Goal: Information Seeking & Learning: Learn about a topic

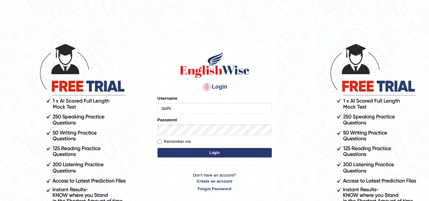
type input "Tashiz"
click at [159, 140] on input "Remember me" at bounding box center [160, 142] width 4 height 4
checkbox input "true"
click at [187, 149] on button "Login" at bounding box center [215, 153] width 114 height 10
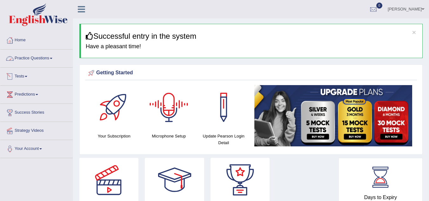
click at [51, 56] on link "Practice Questions" at bounding box center [36, 58] width 72 height 16
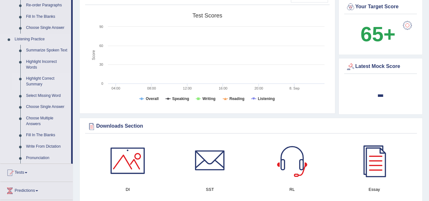
scroll to position [254, 0]
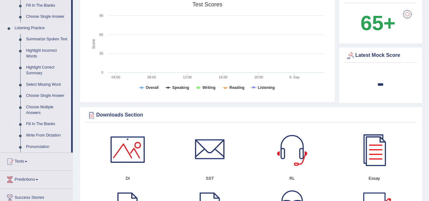
click at [44, 121] on link "Fill In The Blanks" at bounding box center [47, 124] width 48 height 11
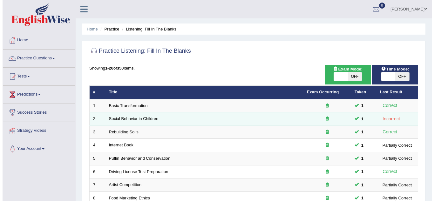
scroll to position [32, 0]
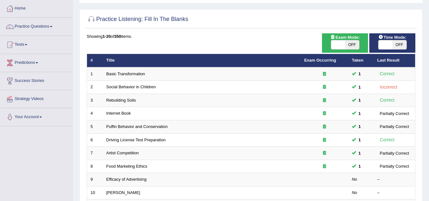
click at [354, 42] on span "OFF" at bounding box center [352, 44] width 14 height 9
checkbox input "true"
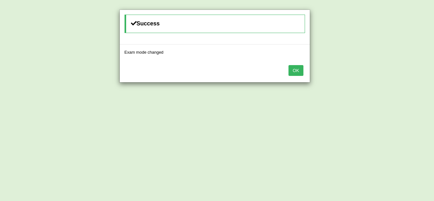
click at [298, 70] on div "OK" at bounding box center [215, 71] width 190 height 22
click at [297, 70] on button "OK" at bounding box center [296, 70] width 15 height 11
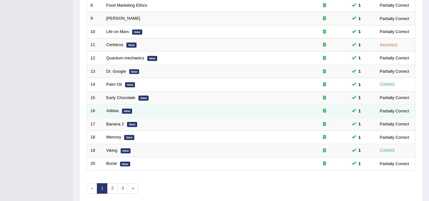
scroll to position [220, 0]
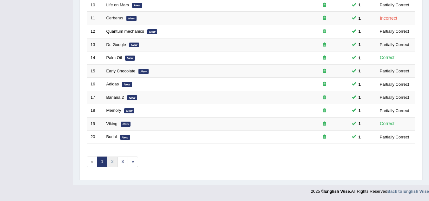
click at [112, 161] on link "2" at bounding box center [112, 162] width 10 height 10
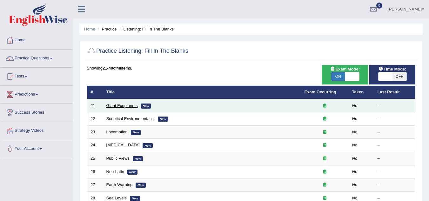
click at [129, 107] on link "Giant Exoplanets" at bounding box center [121, 105] width 31 height 5
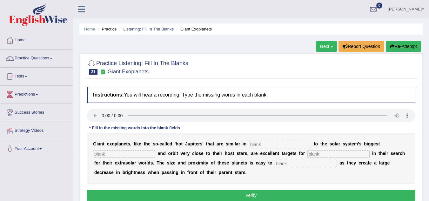
click at [259, 144] on input "text" at bounding box center [280, 145] width 62 height 8
click at [51, 60] on link "Practice Questions" at bounding box center [36, 58] width 72 height 16
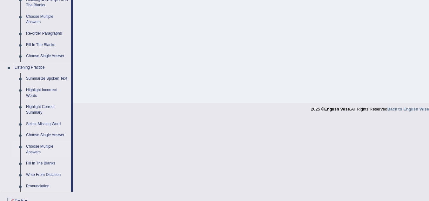
scroll to position [254, 0]
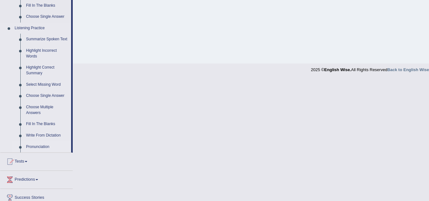
click at [47, 148] on link "Pronunciation" at bounding box center [47, 146] width 48 height 11
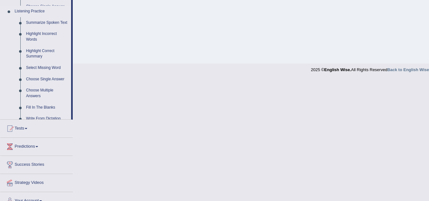
scroll to position [216, 0]
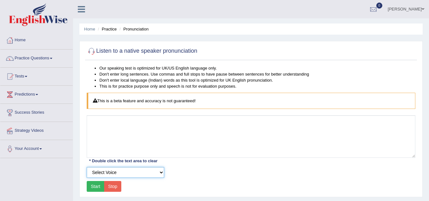
click at [158, 171] on select "Select Voice UK English Female UK English Male" at bounding box center [126, 172] width 78 height 11
click at [185, 176] on div "Select Voice UK English Female UK English Male" at bounding box center [251, 172] width 335 height 11
click at [20, 131] on link "Strategy Videos" at bounding box center [36, 130] width 72 height 16
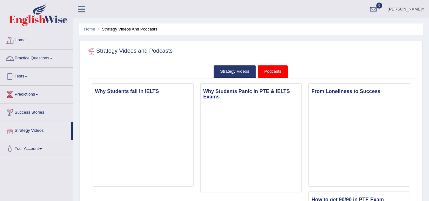
click at [52, 59] on span at bounding box center [51, 58] width 3 height 1
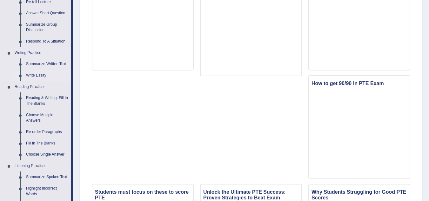
scroll to position [127, 0]
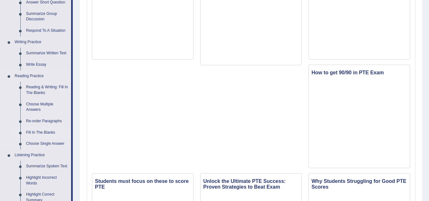
click at [41, 131] on link "Fill In The Blanks" at bounding box center [47, 132] width 48 height 11
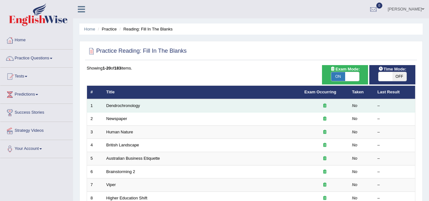
click at [324, 105] on icon at bounding box center [324, 106] width 3 height 4
click at [121, 107] on link "Dendrochronology" at bounding box center [123, 105] width 34 height 5
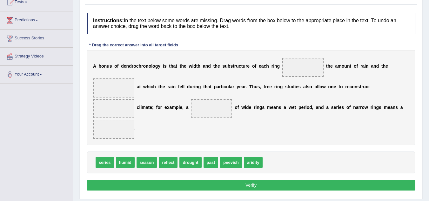
scroll to position [64, 0]
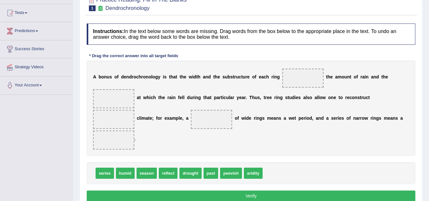
click at [298, 76] on span at bounding box center [302, 78] width 41 height 19
drag, startPoint x: 163, startPoint y: 172, endPoint x: 306, endPoint y: 77, distance: 171.9
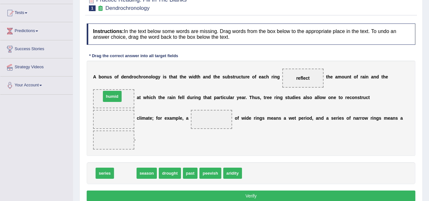
drag, startPoint x: 128, startPoint y: 176, endPoint x: 115, endPoint y: 99, distance: 78.0
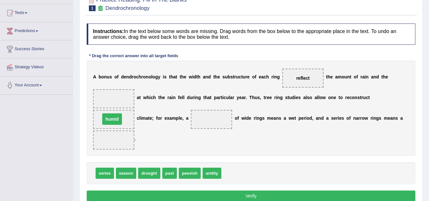
drag, startPoint x: 108, startPoint y: 99, endPoint x: 106, endPoint y: 120, distance: 21.1
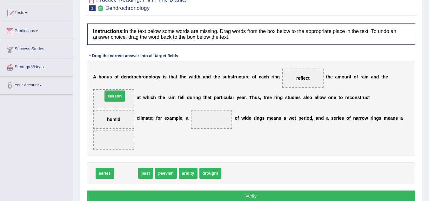
drag, startPoint x: 122, startPoint y: 175, endPoint x: 110, endPoint y: 99, distance: 77.2
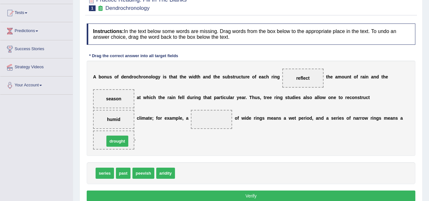
drag, startPoint x: 189, startPoint y: 174, endPoint x: 119, endPoint y: 142, distance: 77.5
drag, startPoint x: 110, startPoint y: 173, endPoint x: 218, endPoint y: 121, distance: 120.2
click at [237, 198] on button "Verify" at bounding box center [251, 196] width 329 height 11
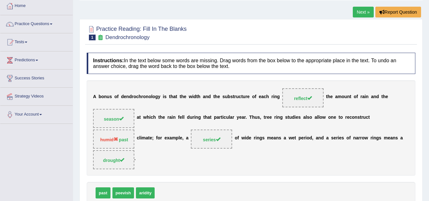
scroll to position [0, 0]
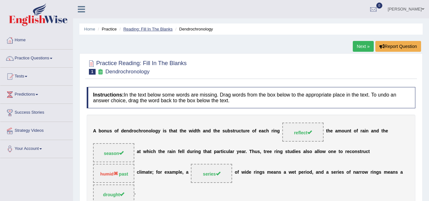
click at [156, 28] on link "Reading: Fill In The Blanks" at bounding box center [147, 29] width 49 height 5
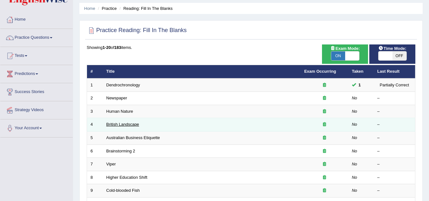
scroll to position [32, 0]
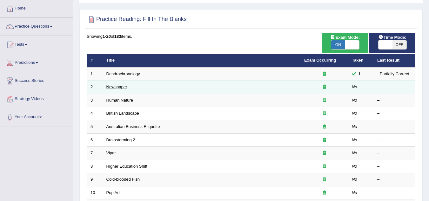
click at [121, 86] on link "Newspaper" at bounding box center [116, 87] width 21 height 5
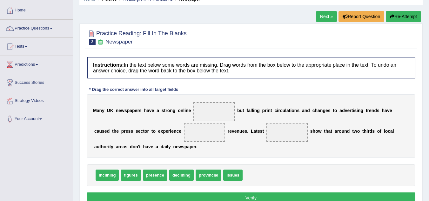
scroll to position [95, 0]
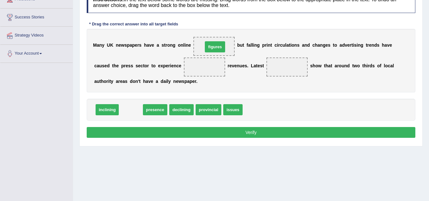
drag, startPoint x: 130, startPoint y: 111, endPoint x: 214, endPoint y: 48, distance: 105.4
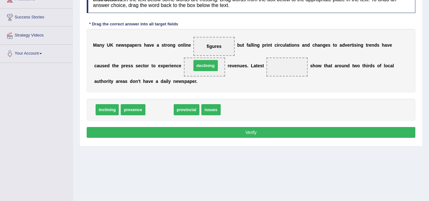
drag, startPoint x: 159, startPoint y: 109, endPoint x: 201, endPoint y: 66, distance: 60.7
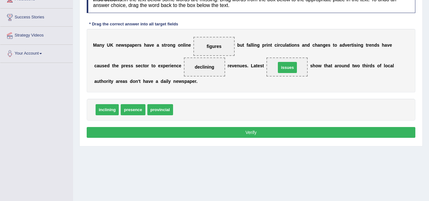
drag, startPoint x: 190, startPoint y: 112, endPoint x: 293, endPoint y: 69, distance: 111.8
click at [259, 127] on button "Verify" at bounding box center [251, 132] width 329 height 11
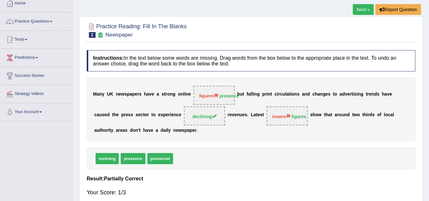
scroll to position [0, 0]
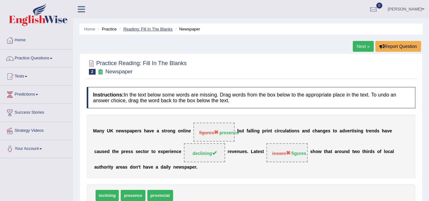
click at [133, 28] on link "Reading: Fill In The Blanks" at bounding box center [147, 29] width 49 height 5
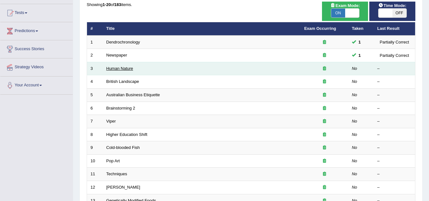
click at [118, 68] on link "Human Nature" at bounding box center [119, 68] width 27 height 5
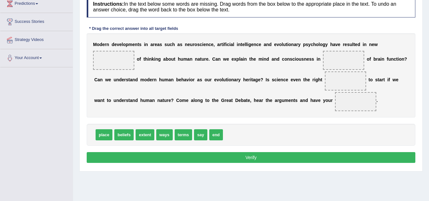
scroll to position [95, 0]
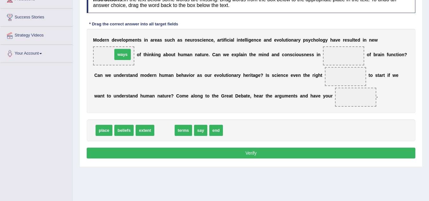
drag, startPoint x: 164, startPoint y: 132, endPoint x: 122, endPoint y: 56, distance: 86.8
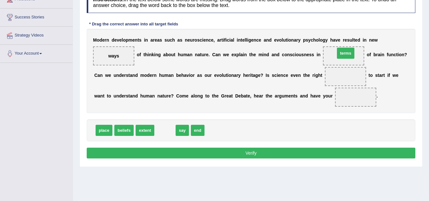
drag, startPoint x: 165, startPoint y: 130, endPoint x: 346, endPoint y: 53, distance: 196.8
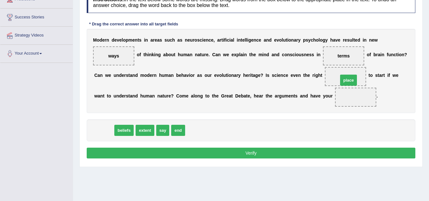
drag, startPoint x: 103, startPoint y: 132, endPoint x: 348, endPoint y: 82, distance: 249.8
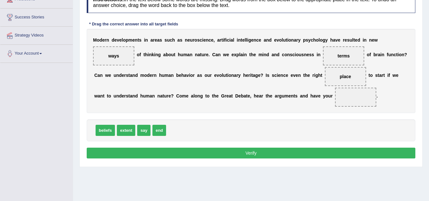
click at [149, 131] on div "beliefs extent say end" at bounding box center [251, 130] width 329 height 22
drag, startPoint x: 148, startPoint y: 131, endPoint x: 369, endPoint y: 97, distance: 223.4
click at [265, 152] on button "Verify" at bounding box center [251, 153] width 329 height 11
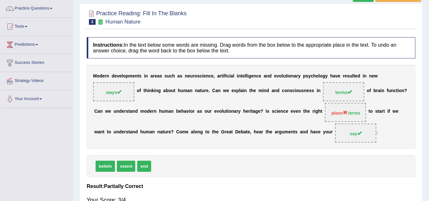
scroll to position [0, 0]
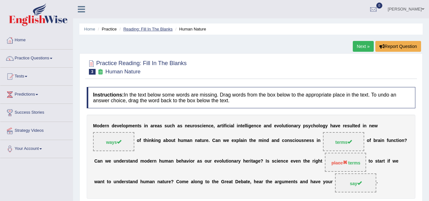
click at [148, 28] on link "Reading: Fill In The Blanks" at bounding box center [147, 29] width 49 height 5
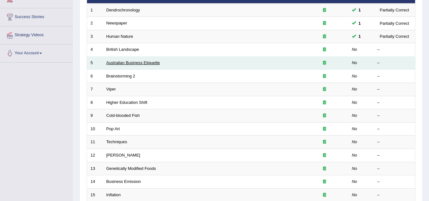
scroll to position [95, 0]
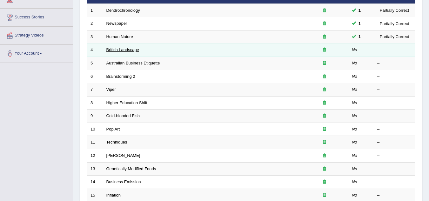
click at [127, 50] on link "British Landscape" at bounding box center [122, 49] width 33 height 5
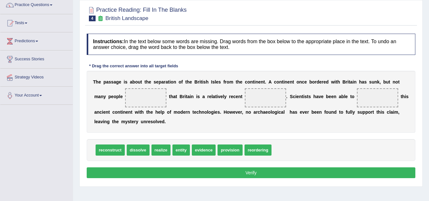
scroll to position [64, 0]
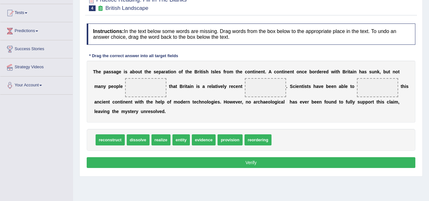
click at [158, 139] on span "realize" at bounding box center [161, 139] width 19 height 11
drag, startPoint x: 164, startPoint y: 139, endPoint x: 147, endPoint y: 89, distance: 53.1
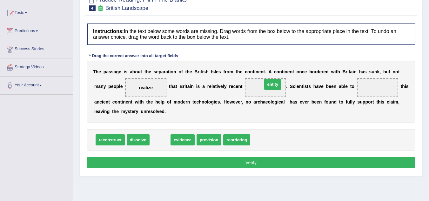
drag, startPoint x: 162, startPoint y: 141, endPoint x: 275, endPoint y: 85, distance: 125.8
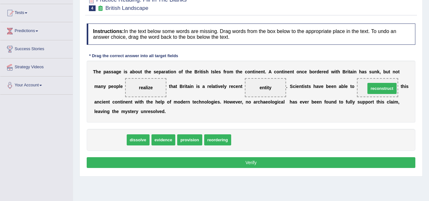
drag, startPoint x: 119, startPoint y: 140, endPoint x: 391, endPoint y: 89, distance: 276.8
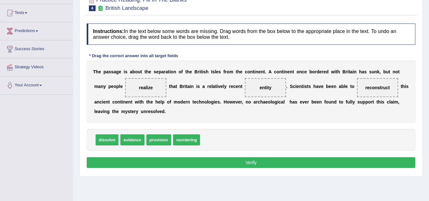
click at [238, 166] on button "Verify" at bounding box center [251, 162] width 329 height 11
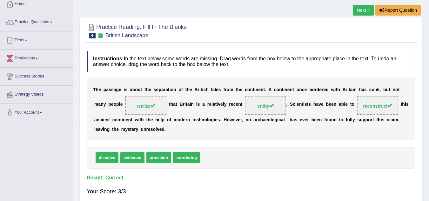
scroll to position [0, 0]
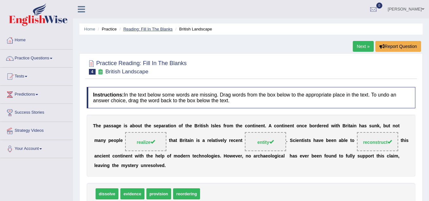
click at [165, 28] on link "Reading: Fill In The Blanks" at bounding box center [147, 29] width 49 height 5
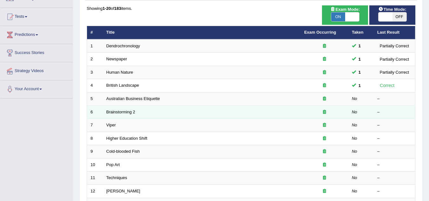
scroll to position [127, 0]
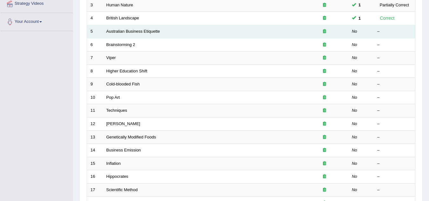
click at [125, 29] on td "Australian Business Etiquette" at bounding box center [202, 31] width 198 height 13
click at [125, 31] on link "Australian Business Etiquette" at bounding box center [133, 31] width 54 height 5
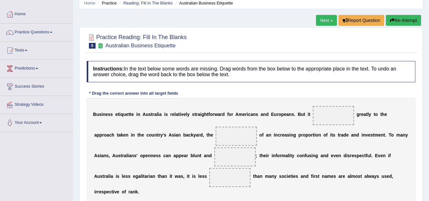
scroll to position [64, 0]
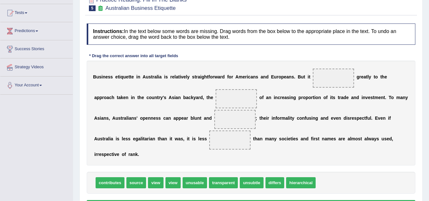
click at [322, 79] on span at bounding box center [333, 78] width 41 height 19
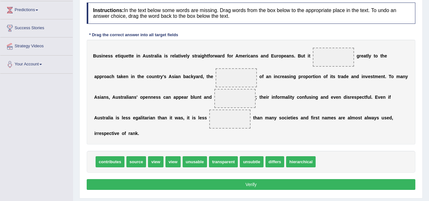
scroll to position [95, 0]
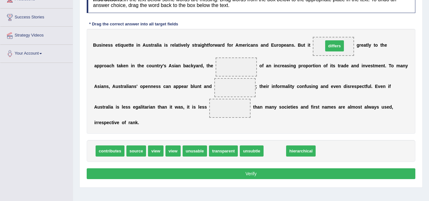
drag, startPoint x: 275, startPoint y: 151, endPoint x: 335, endPoint y: 46, distance: 121.0
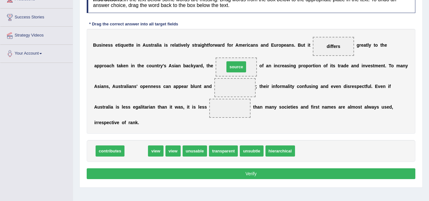
drag, startPoint x: 133, startPoint y: 149, endPoint x: 233, endPoint y: 65, distance: 130.8
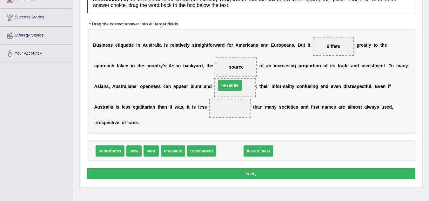
drag, startPoint x: 225, startPoint y: 142, endPoint x: 227, endPoint y: 87, distance: 55.3
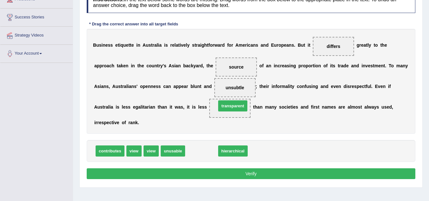
drag, startPoint x: 196, startPoint y: 149, endPoint x: 226, endPoint y: 105, distance: 53.5
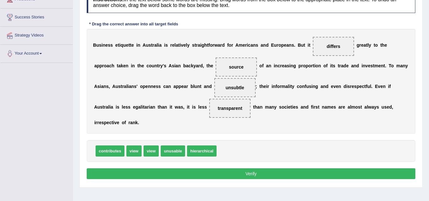
click at [246, 171] on button "Verify" at bounding box center [251, 173] width 329 height 11
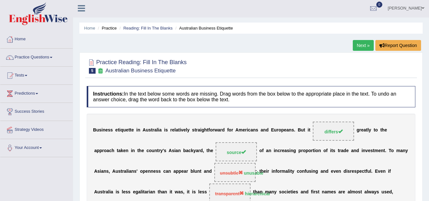
scroll to position [0, 0]
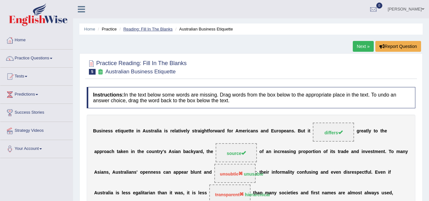
click at [134, 31] on link "Reading: Fill In The Blanks" at bounding box center [147, 29] width 49 height 5
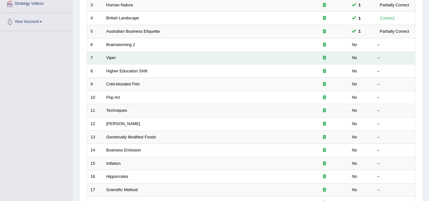
scroll to position [127, 0]
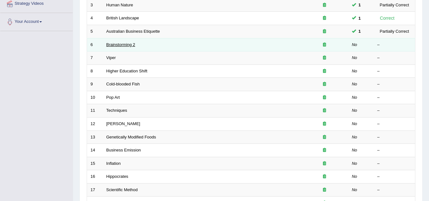
click at [121, 44] on link "Brainstorming 2" at bounding box center [120, 44] width 29 height 5
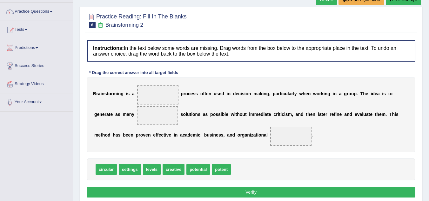
scroll to position [64, 0]
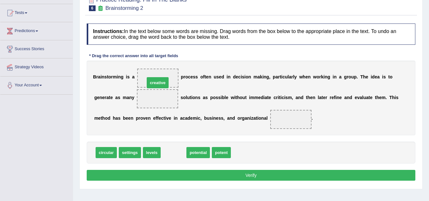
drag, startPoint x: 176, startPoint y: 152, endPoint x: 160, endPoint y: 82, distance: 71.7
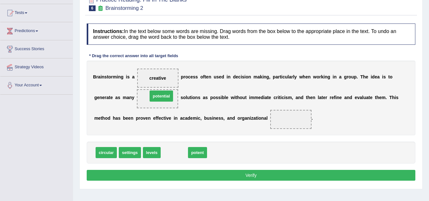
drag, startPoint x: 177, startPoint y: 155, endPoint x: 164, endPoint y: 98, distance: 58.0
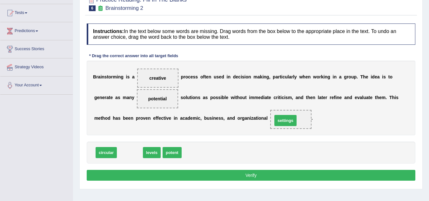
drag, startPoint x: 132, startPoint y: 154, endPoint x: 275, endPoint y: 132, distance: 145.4
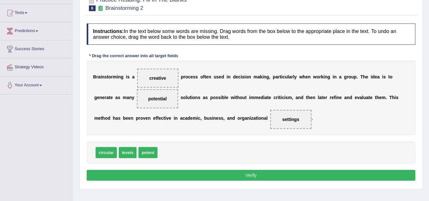
click at [226, 174] on button "Verify" at bounding box center [251, 175] width 329 height 11
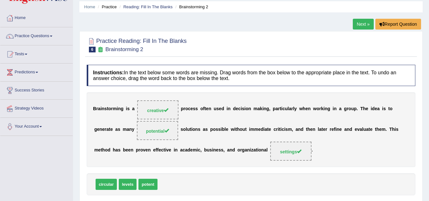
scroll to position [0, 0]
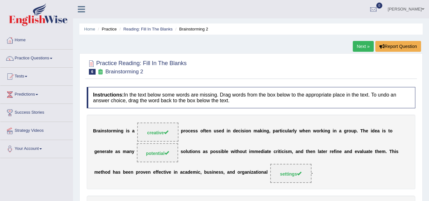
click at [148, 32] on li "Reading: Fill In The Blanks" at bounding box center [145, 29] width 55 height 6
click at [149, 31] on link "Reading: Fill In The Blanks" at bounding box center [147, 29] width 49 height 5
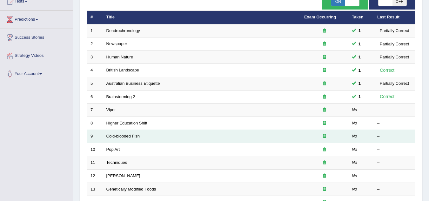
scroll to position [95, 0]
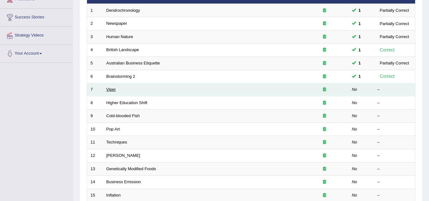
click at [110, 89] on link "Viper" at bounding box center [111, 89] width 10 height 5
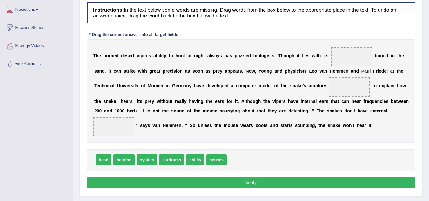
scroll to position [95, 0]
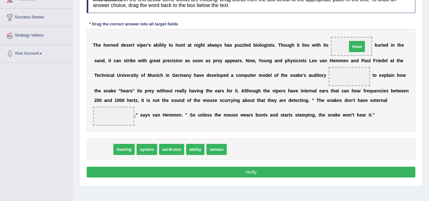
drag, startPoint x: 107, startPoint y: 150, endPoint x: 361, endPoint y: 47, distance: 273.7
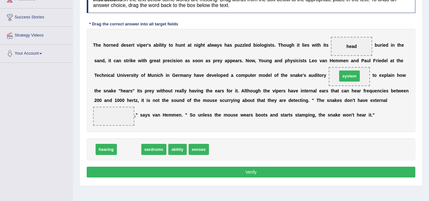
drag, startPoint x: 135, startPoint y: 149, endPoint x: 356, endPoint y: 76, distance: 232.4
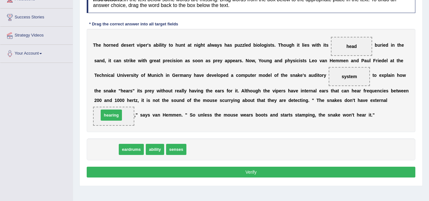
drag, startPoint x: 108, startPoint y: 151, endPoint x: 113, endPoint y: 117, distance: 34.7
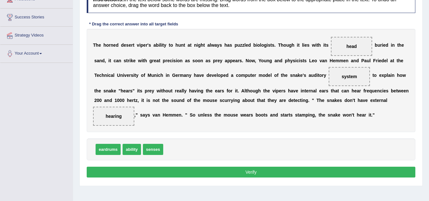
click at [258, 175] on button "Verify" at bounding box center [251, 172] width 329 height 11
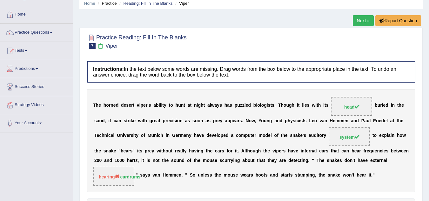
scroll to position [0, 0]
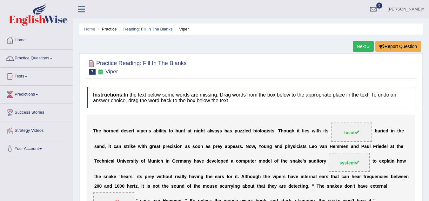
click at [139, 28] on link "Reading: Fill In The Blanks" at bounding box center [147, 29] width 49 height 5
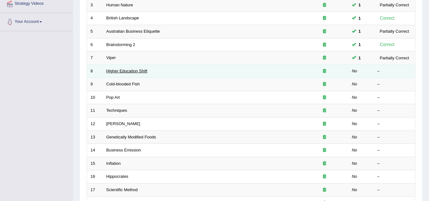
click at [111, 70] on link "Higher Education Shift" at bounding box center [126, 71] width 41 height 5
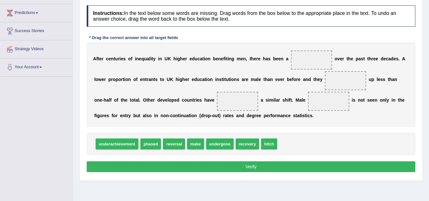
scroll to position [95, 0]
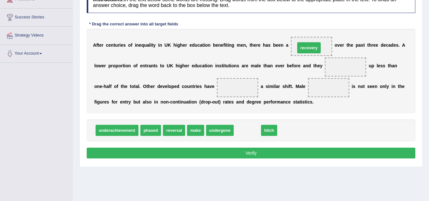
drag, startPoint x: 246, startPoint y: 131, endPoint x: 308, endPoint y: 48, distance: 103.1
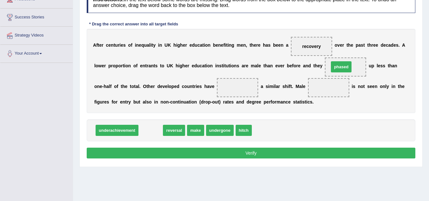
drag, startPoint x: 153, startPoint y: 129, endPoint x: 345, endPoint y: 64, distance: 202.2
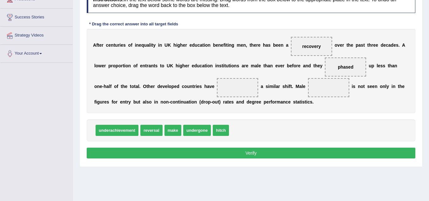
drag, startPoint x: 344, startPoint y: 65, endPoint x: 329, endPoint y: 68, distance: 15.2
drag, startPoint x: 176, startPoint y: 131, endPoint x: 350, endPoint y: 67, distance: 185.8
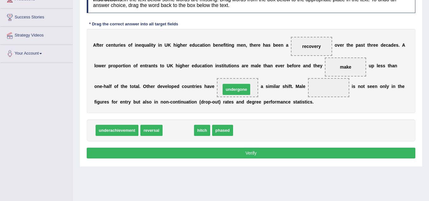
drag, startPoint x: 176, startPoint y: 133, endPoint x: 235, endPoint y: 92, distance: 71.1
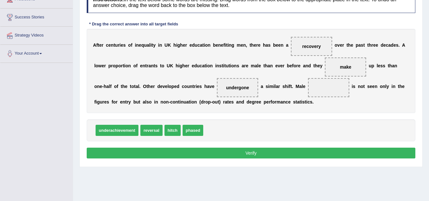
click at [322, 83] on span at bounding box center [328, 87] width 41 height 19
drag, startPoint x: 190, startPoint y: 132, endPoint x: 323, endPoint y: 91, distance: 138.8
click at [258, 152] on button "Verify" at bounding box center [251, 153] width 329 height 11
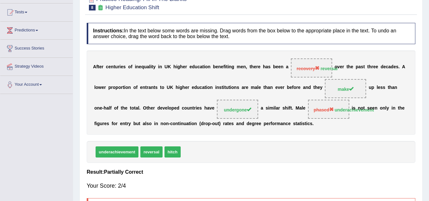
scroll to position [0, 0]
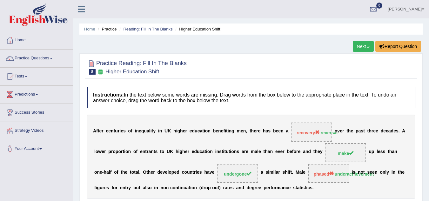
click at [147, 30] on ul "Home Practice Reading: Fill In The Blanks Higher Education Shift" at bounding box center [250, 29] width 343 height 11
click at [149, 27] on link "Reading: Fill In The Blanks" at bounding box center [147, 29] width 49 height 5
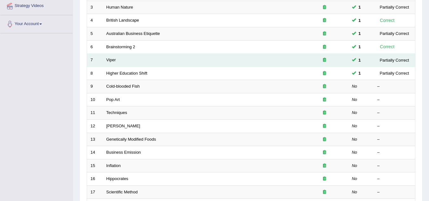
scroll to position [127, 0]
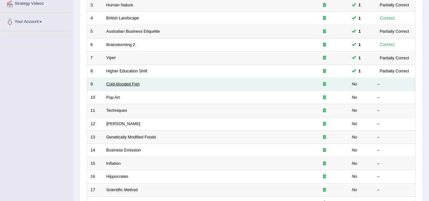
click at [119, 84] on link "Cold-blooded Fish" at bounding box center [123, 84] width 34 height 5
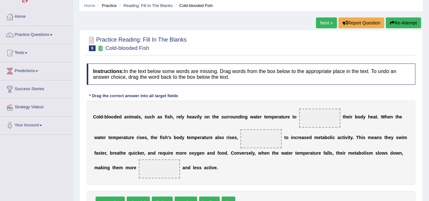
scroll to position [64, 0]
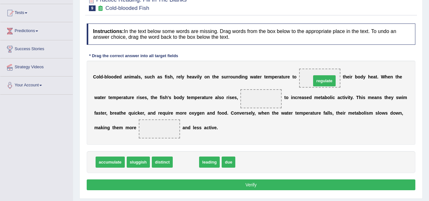
drag, startPoint x: 187, startPoint y: 164, endPoint x: 321, endPoint y: 80, distance: 158.2
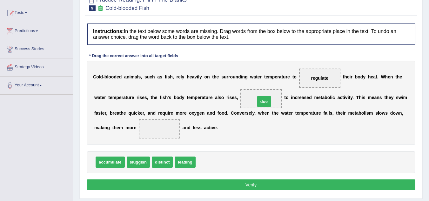
drag, startPoint x: 203, startPoint y: 164, endPoint x: 263, endPoint y: 103, distance: 85.2
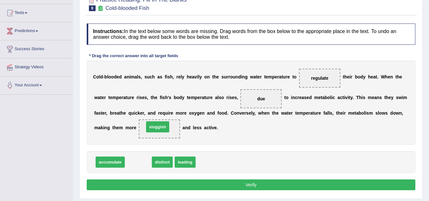
drag, startPoint x: 138, startPoint y: 164, endPoint x: 157, endPoint y: 128, distance: 40.2
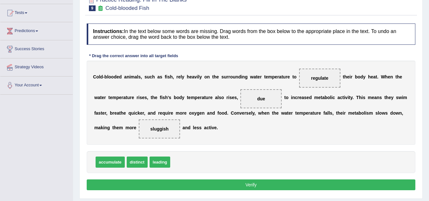
click at [246, 184] on button "Verify" at bounding box center [251, 185] width 329 height 11
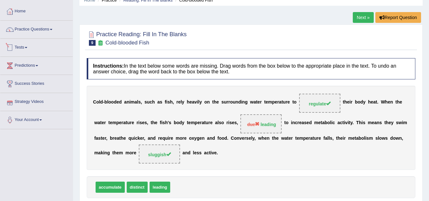
scroll to position [0, 0]
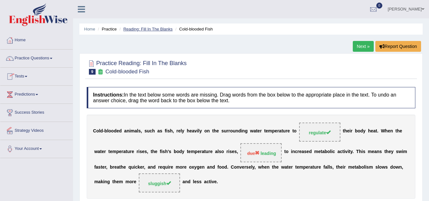
click at [154, 29] on link "Reading: Fill In The Blanks" at bounding box center [147, 29] width 49 height 5
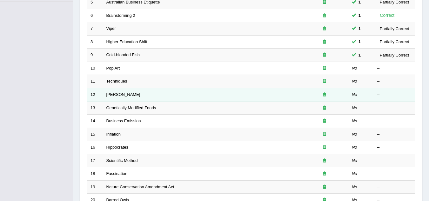
scroll to position [159, 0]
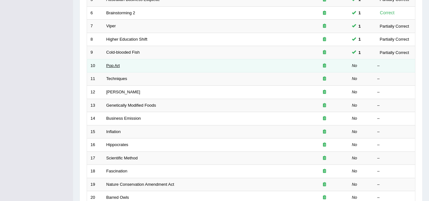
click at [112, 65] on link "Pop Art" at bounding box center [113, 65] width 14 height 5
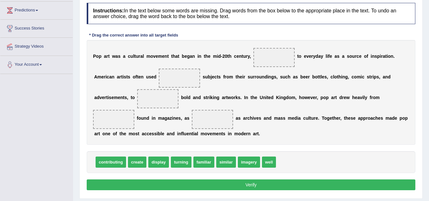
scroll to position [95, 0]
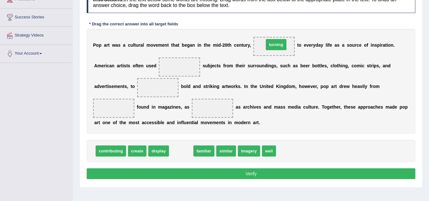
drag, startPoint x: 185, startPoint y: 152, endPoint x: 281, endPoint y: 45, distance: 142.9
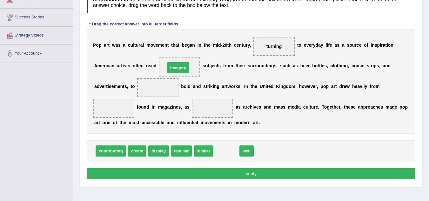
drag, startPoint x: 227, startPoint y: 152, endPoint x: 178, endPoint y: 69, distance: 96.2
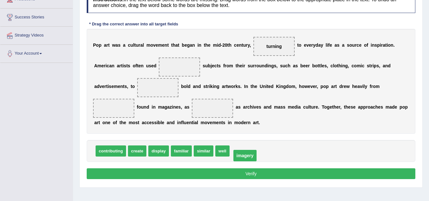
drag, startPoint x: 180, startPoint y: 72, endPoint x: 244, endPoint y: 155, distance: 104.5
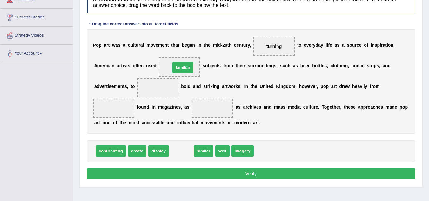
drag, startPoint x: 186, startPoint y: 152, endPoint x: 187, endPoint y: 68, distance: 83.6
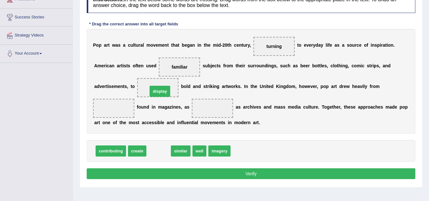
drag, startPoint x: 161, startPoint y: 153, endPoint x: 162, endPoint y: 93, distance: 60.1
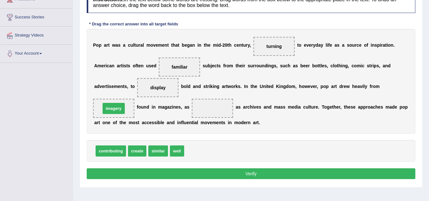
drag, startPoint x: 196, startPoint y: 153, endPoint x: 113, endPoint y: 110, distance: 93.2
drag, startPoint x: 181, startPoint y: 152, endPoint x: 223, endPoint y: 113, distance: 57.3
click at [252, 174] on button "Verify" at bounding box center [251, 173] width 329 height 11
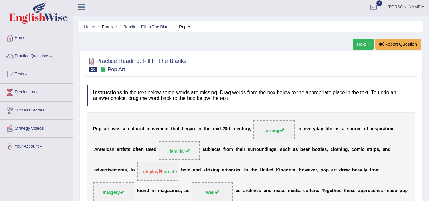
scroll to position [0, 0]
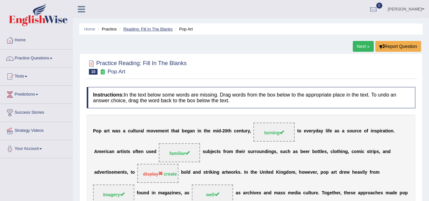
click at [144, 28] on link "Reading: Fill In The Blanks" at bounding box center [147, 29] width 49 height 5
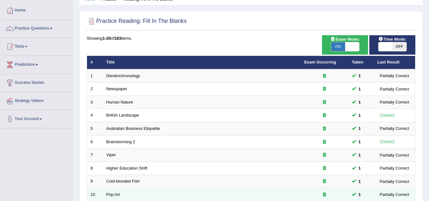
scroll to position [127, 0]
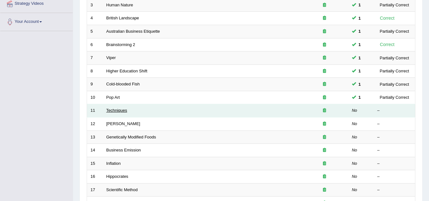
click at [116, 110] on link "Techniques" at bounding box center [116, 110] width 21 height 5
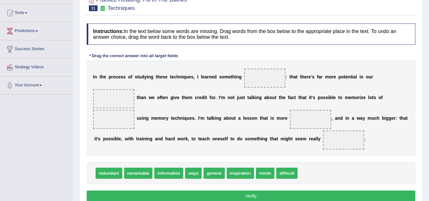
scroll to position [95, 0]
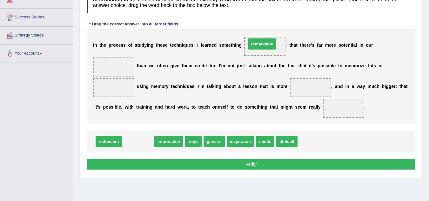
drag, startPoint x: 131, startPoint y: 142, endPoint x: 255, endPoint y: 44, distance: 157.7
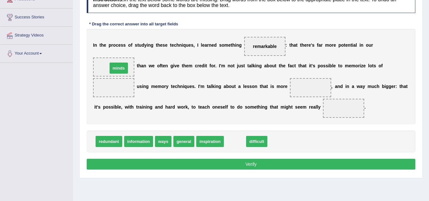
drag, startPoint x: 241, startPoint y: 141, endPoint x: 123, endPoint y: 67, distance: 139.7
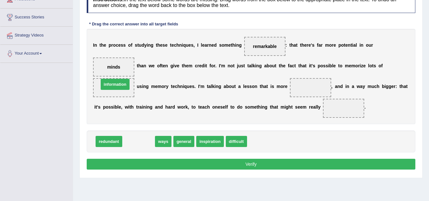
drag, startPoint x: 137, startPoint y: 143, endPoint x: 113, endPoint y: 88, distance: 60.3
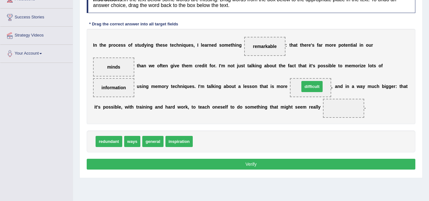
drag, startPoint x: 195, startPoint y: 140, endPoint x: 300, endPoint y: 85, distance: 118.1
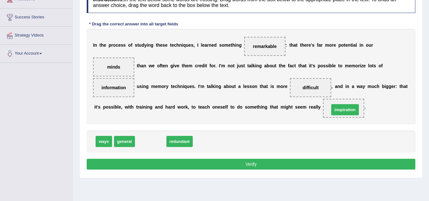
drag, startPoint x: 150, startPoint y: 142, endPoint x: 345, endPoint y: 111, distance: 197.0
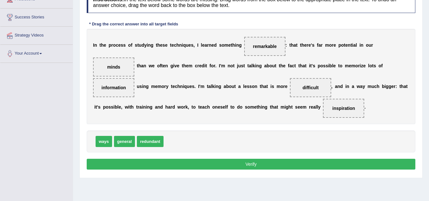
click at [279, 165] on button "Verify" at bounding box center [251, 164] width 329 height 11
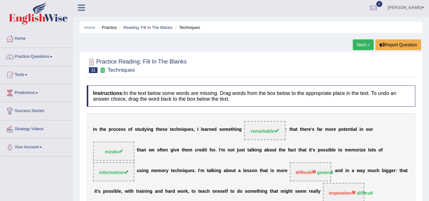
scroll to position [0, 0]
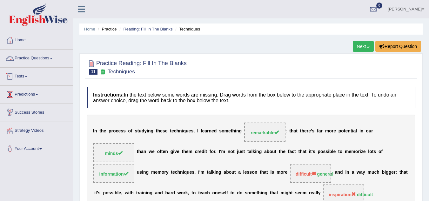
click at [155, 30] on link "Reading: Fill In The Blanks" at bounding box center [147, 29] width 49 height 5
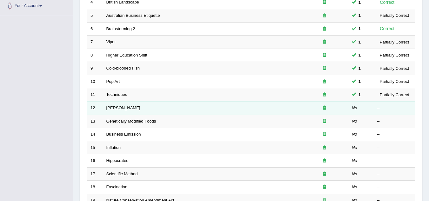
scroll to position [159, 0]
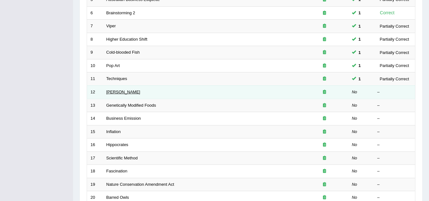
click at [120, 93] on link "[PERSON_NAME]" at bounding box center [123, 92] width 34 height 5
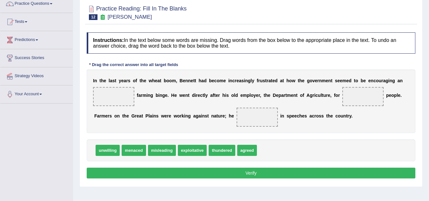
scroll to position [64, 0]
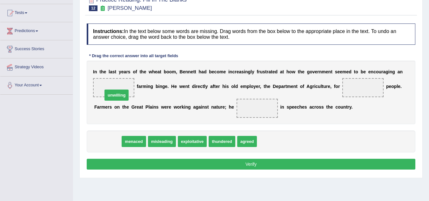
drag, startPoint x: 107, startPoint y: 140, endPoint x: 116, endPoint y: 93, distance: 47.2
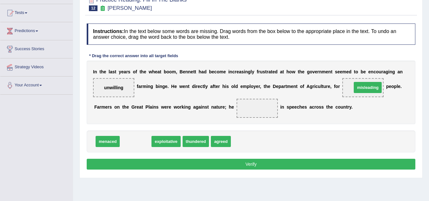
drag, startPoint x: 135, startPoint y: 144, endPoint x: 368, endPoint y: 89, distance: 238.9
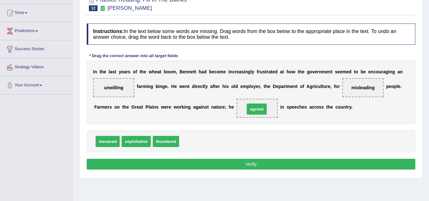
drag, startPoint x: 189, startPoint y: 141, endPoint x: 253, endPoint y: 109, distance: 71.3
click at [240, 163] on button "Verify" at bounding box center [251, 164] width 329 height 11
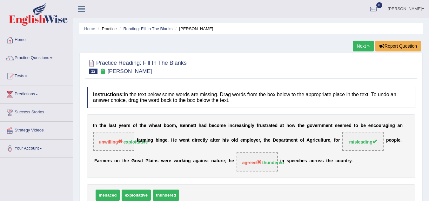
scroll to position [0, 0]
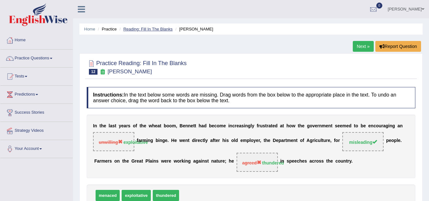
click at [150, 29] on link "Reading: Fill In The Blanks" at bounding box center [147, 29] width 49 height 5
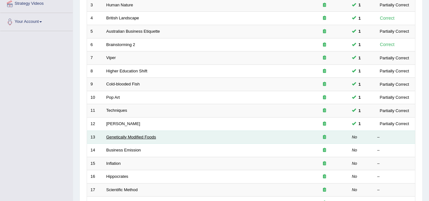
click at [139, 138] on link "Genetically Modified Foods" at bounding box center [131, 137] width 50 height 5
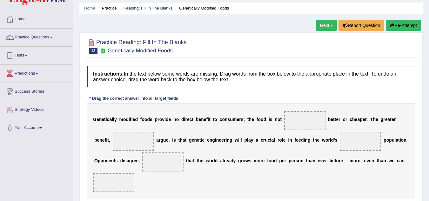
scroll to position [64, 0]
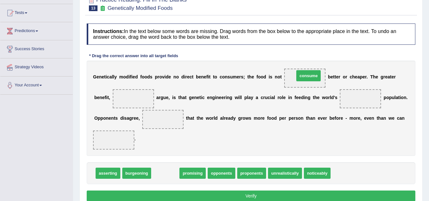
drag, startPoint x: 171, startPoint y: 173, endPoint x: 314, endPoint y: 76, distance: 173.4
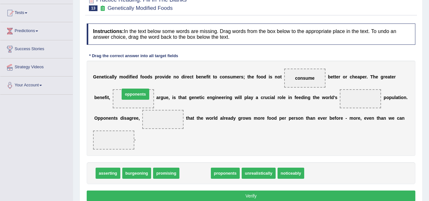
drag, startPoint x: 205, startPoint y: 174, endPoint x: 144, endPoint y: 95, distance: 99.5
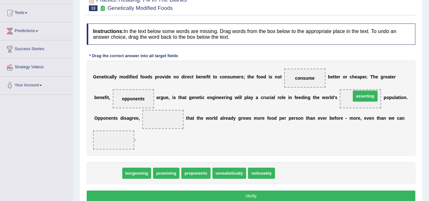
drag, startPoint x: 111, startPoint y: 171, endPoint x: 368, endPoint y: 94, distance: 268.7
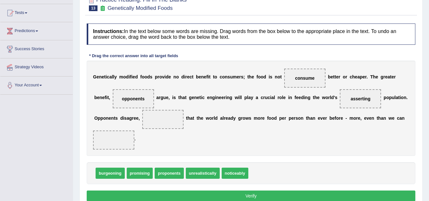
click at [139, 173] on span "promising" at bounding box center [140, 173] width 26 height 11
drag, startPoint x: 134, startPoint y: 174, endPoint x: 154, endPoint y: 120, distance: 57.9
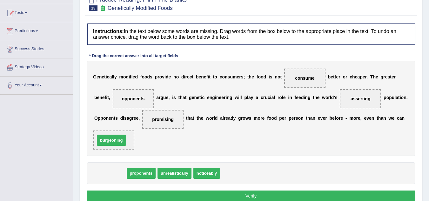
drag, startPoint x: 113, startPoint y: 174, endPoint x: 114, endPoint y: 141, distance: 33.1
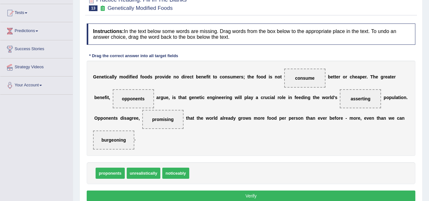
click at [248, 192] on button "Verify" at bounding box center [251, 196] width 329 height 11
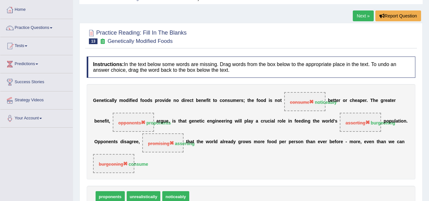
scroll to position [0, 0]
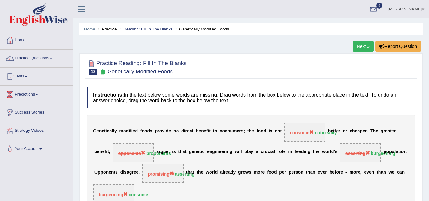
click at [164, 31] on link "Reading: Fill In The Blanks" at bounding box center [147, 29] width 49 height 5
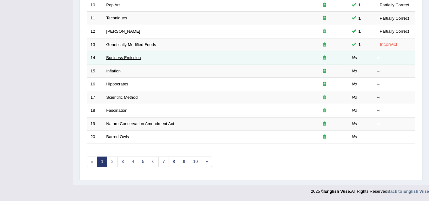
click at [127, 58] on link "Business Emission" at bounding box center [123, 57] width 35 height 5
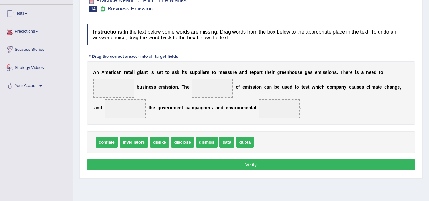
scroll to position [64, 0]
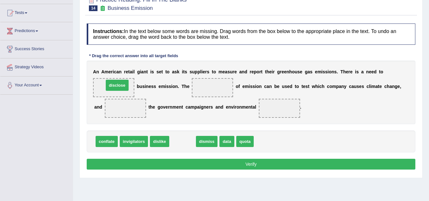
drag, startPoint x: 186, startPoint y: 142, endPoint x: 120, endPoint y: 86, distance: 86.3
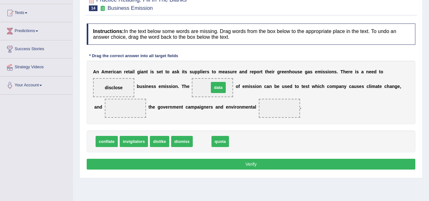
drag, startPoint x: 207, startPoint y: 141, endPoint x: 223, endPoint y: 87, distance: 56.4
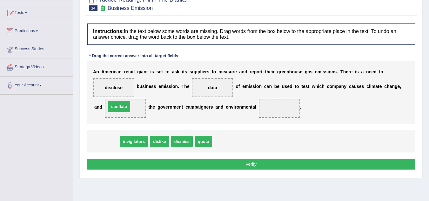
drag, startPoint x: 107, startPoint y: 140, endPoint x: 120, endPoint y: 105, distance: 36.9
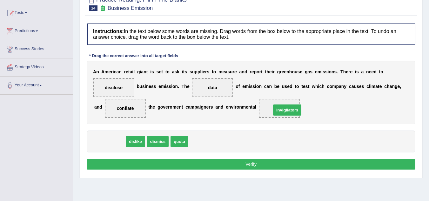
drag, startPoint x: 114, startPoint y: 143, endPoint x: 291, endPoint y: 111, distance: 180.4
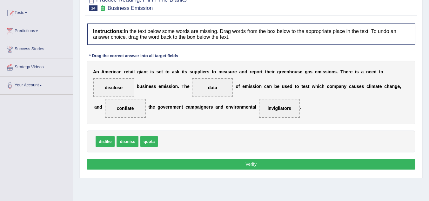
click at [265, 161] on button "Verify" at bounding box center [251, 164] width 329 height 11
